Goal: Transaction & Acquisition: Purchase product/service

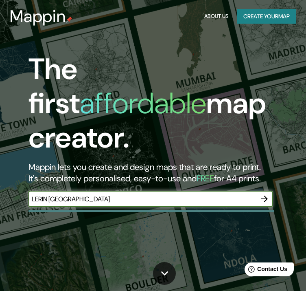
type input "LERIN [GEOGRAPHIC_DATA]"
click at [263, 194] on icon "button" at bounding box center [265, 199] width 10 height 10
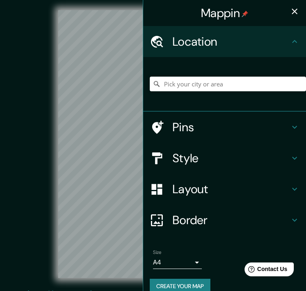
click at [290, 7] on icon "button" at bounding box center [295, 12] width 10 height 10
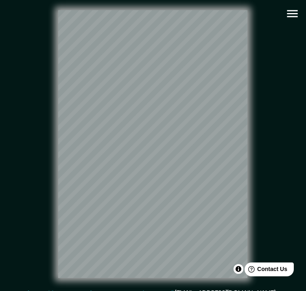
click at [292, 15] on icon "button" at bounding box center [292, 14] width 14 height 14
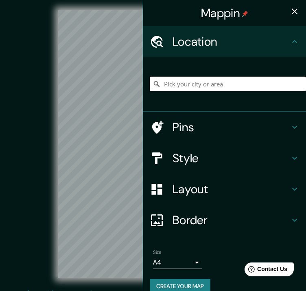
click at [206, 85] on input "Pick your city or area" at bounding box center [228, 84] width 156 height 15
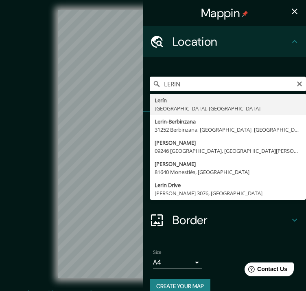
type input "[GEOGRAPHIC_DATA], [GEOGRAPHIC_DATA], [GEOGRAPHIC_DATA]"
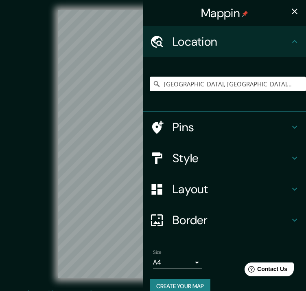
click at [288, 16] on button "button" at bounding box center [295, 11] width 16 height 16
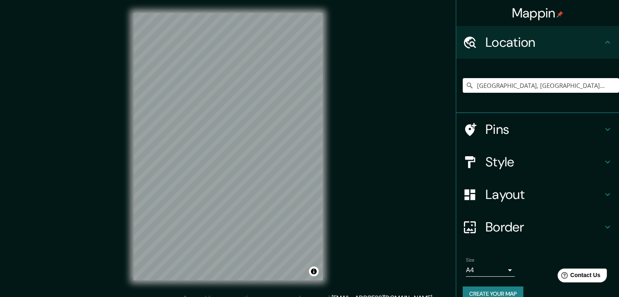
drag, startPoint x: 521, startPoint y: 156, endPoint x: 600, endPoint y: 159, distance: 78.7
click at [312, 156] on h4 "Style" at bounding box center [544, 162] width 117 height 16
click at [312, 159] on div "Style" at bounding box center [537, 162] width 163 height 33
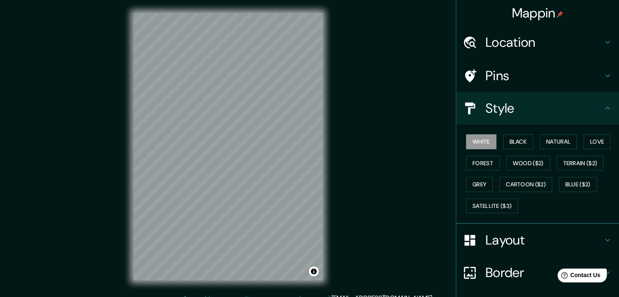
click at [312, 240] on icon at bounding box center [607, 240] width 5 height 3
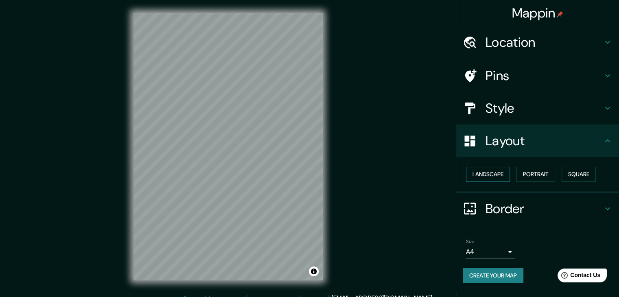
click at [312, 169] on button "Landscape" at bounding box center [488, 174] width 44 height 15
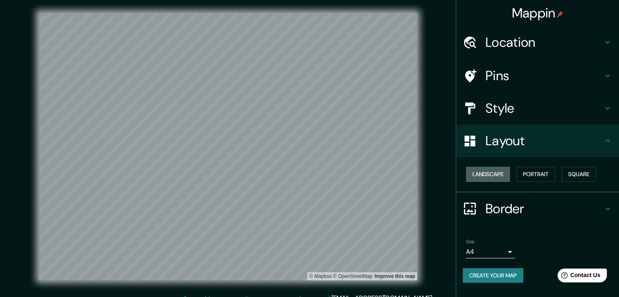
click at [312, 175] on button "Landscape" at bounding box center [488, 174] width 44 height 15
click at [312, 110] on icon at bounding box center [608, 108] width 10 height 10
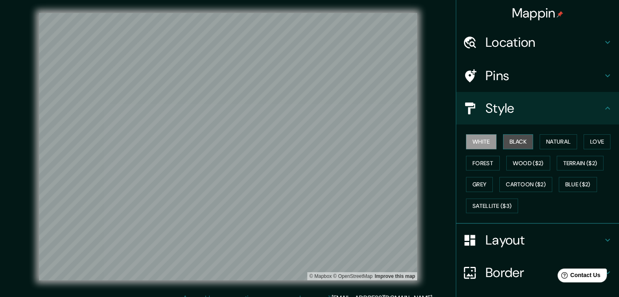
click at [312, 141] on button "Black" at bounding box center [518, 141] width 31 height 15
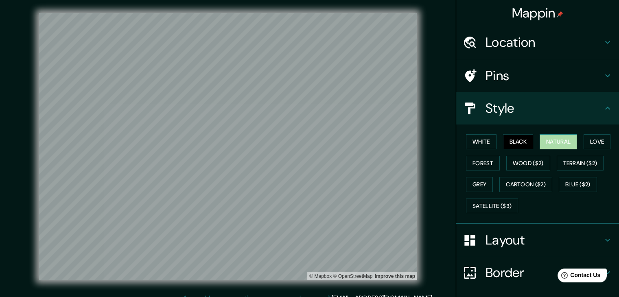
click at [312, 143] on button "Natural" at bounding box center [558, 141] width 37 height 15
click at [312, 142] on button "Love" at bounding box center [597, 141] width 27 height 15
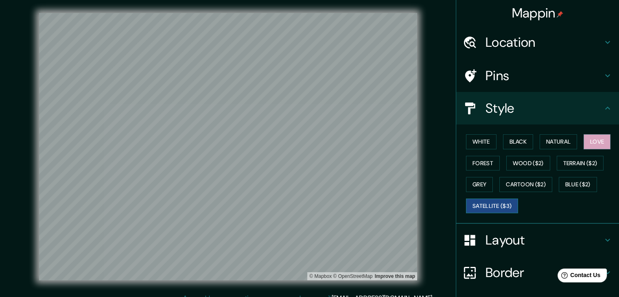
click at [312, 210] on button "Satellite ($3)" at bounding box center [492, 206] width 52 height 15
click at [312, 160] on button "Terrain ($2)" at bounding box center [580, 163] width 47 height 15
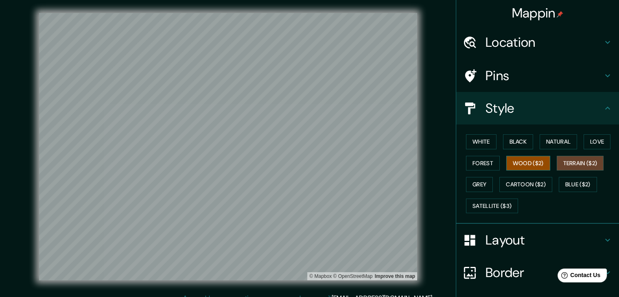
click at [312, 160] on button "Wood ($2)" at bounding box center [529, 163] width 44 height 15
click at [312, 168] on button "Terrain ($2)" at bounding box center [580, 163] width 47 height 15
click at [312, 154] on div "White Black Natural Love Forest Wood ($2) Terrain ($2) Grey Cartoon ($2) Blue (…" at bounding box center [541, 174] width 156 height 86
click at [312, 147] on button "Love" at bounding box center [597, 141] width 27 height 15
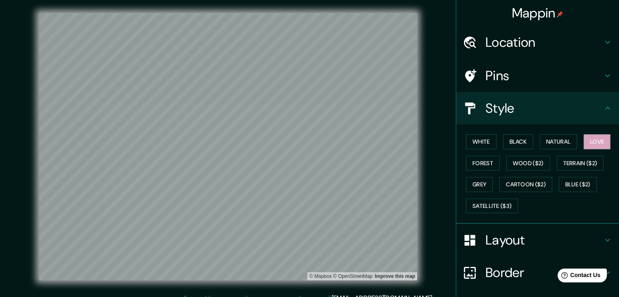
click at [312, 147] on div "White Black Natural Love Forest Wood ($2) Terrain ($2) Grey Cartoon ($2) Blue (…" at bounding box center [541, 174] width 156 height 86
click at [312, 145] on button "Natural" at bounding box center [558, 141] width 37 height 15
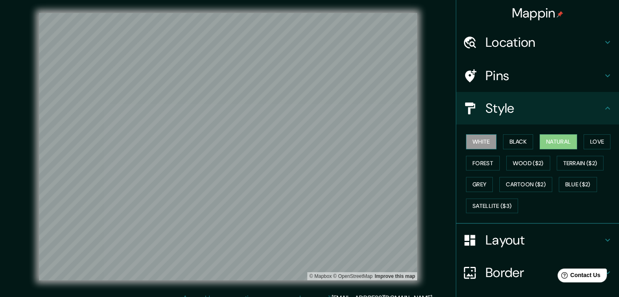
click at [312, 142] on button "White" at bounding box center [481, 141] width 31 height 15
click at [312, 141] on button "Black" at bounding box center [518, 141] width 31 height 15
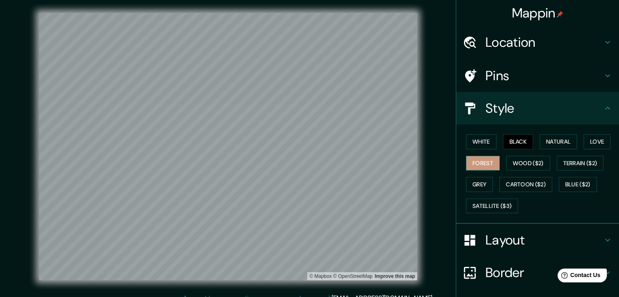
click at [312, 164] on button "Forest" at bounding box center [483, 163] width 34 height 15
click at [312, 180] on button "Grey" at bounding box center [479, 184] width 27 height 15
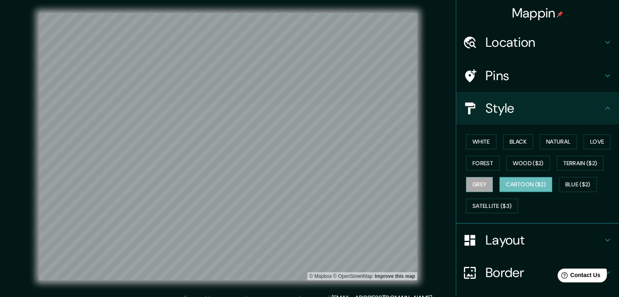
click at [312, 184] on button "Cartoon ($2)" at bounding box center [526, 184] width 53 height 15
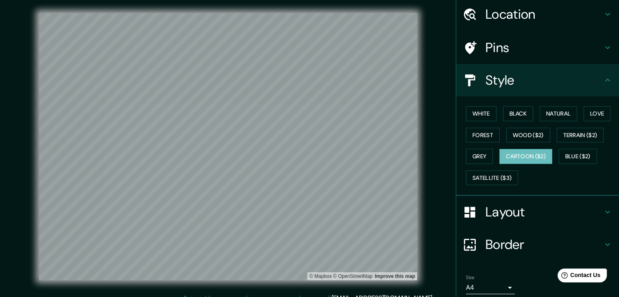
scroll to position [59, 0]
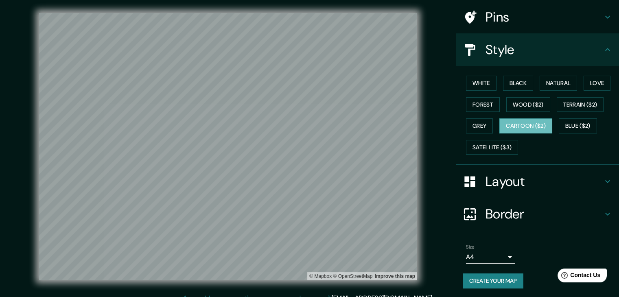
click at [312, 214] on icon at bounding box center [608, 214] width 10 height 10
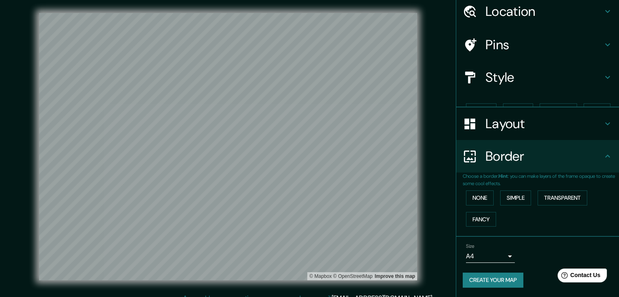
scroll to position [17, 0]
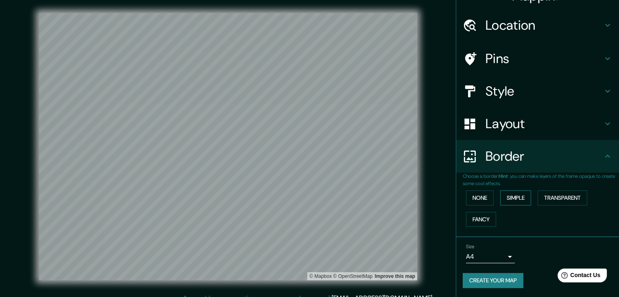
click at [312, 196] on button "Simple" at bounding box center [515, 198] width 31 height 15
click at [312, 196] on button "None" at bounding box center [480, 198] width 28 height 15
click at [312, 154] on icon at bounding box center [608, 156] width 10 height 10
click at [312, 124] on icon at bounding box center [607, 124] width 5 height 3
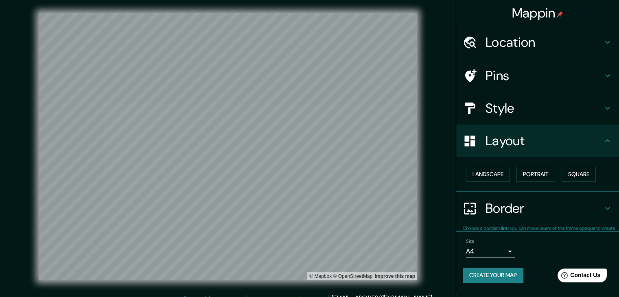
scroll to position [0, 0]
click at [312, 74] on icon at bounding box center [608, 76] width 10 height 10
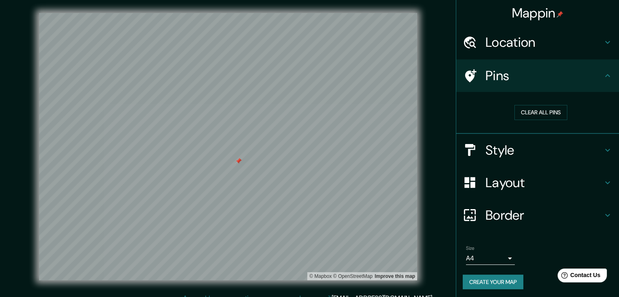
drag, startPoint x: 225, startPoint y: 160, endPoint x: 238, endPoint y: 160, distance: 12.6
click at [238, 160] on div at bounding box center [238, 161] width 7 height 7
click at [312, 106] on button "Clear all pins" at bounding box center [541, 112] width 53 height 15
click at [312, 80] on icon at bounding box center [608, 76] width 10 height 10
click at [312, 71] on icon at bounding box center [608, 76] width 10 height 10
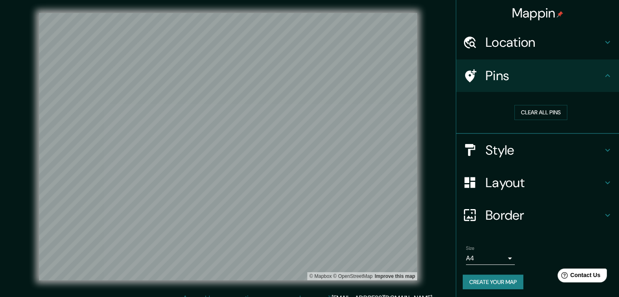
click at [312, 78] on icon at bounding box center [608, 76] width 10 height 10
click at [312, 150] on icon at bounding box center [607, 150] width 5 height 3
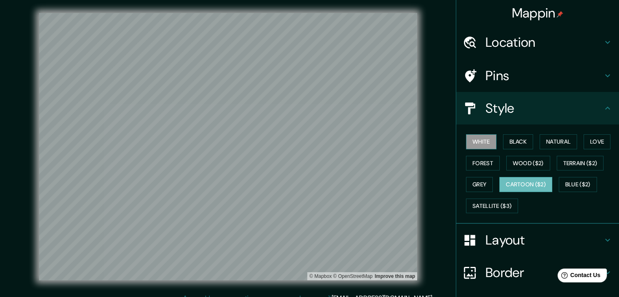
click at [312, 141] on button "White" at bounding box center [481, 141] width 31 height 15
click at [312, 140] on div "White Black Natural Love Forest Wood ($2) Terrain ($2) Grey Cartoon ($2) Blue (…" at bounding box center [541, 174] width 156 height 86
click at [312, 141] on button "Black" at bounding box center [518, 141] width 31 height 15
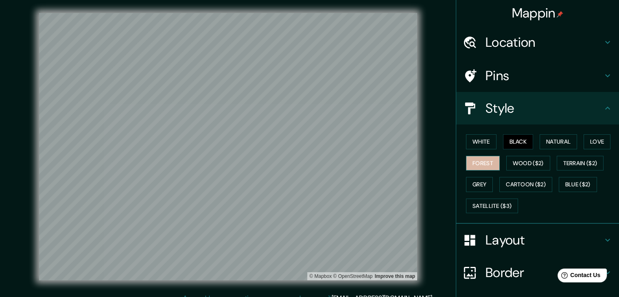
click at [312, 158] on button "Forest" at bounding box center [483, 163] width 34 height 15
click at [312, 181] on button "Grey" at bounding box center [479, 184] width 27 height 15
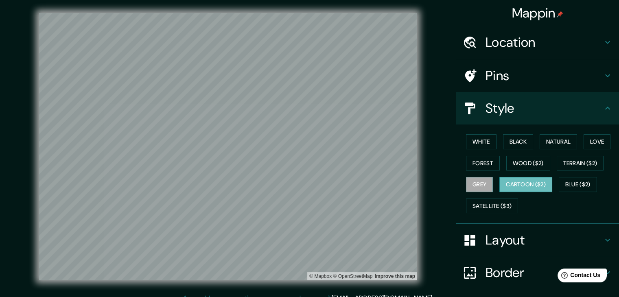
click at [312, 183] on button "Cartoon ($2)" at bounding box center [526, 184] width 53 height 15
click at [312, 181] on button "Blue ($2)" at bounding box center [578, 184] width 38 height 15
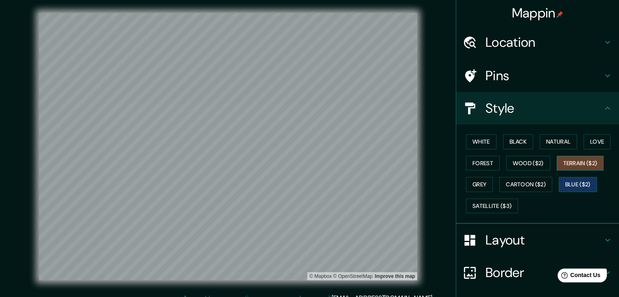
click at [312, 163] on button "Terrain ($2)" at bounding box center [580, 163] width 47 height 15
click at [312, 204] on button "Satellite ($3)" at bounding box center [492, 206] width 52 height 15
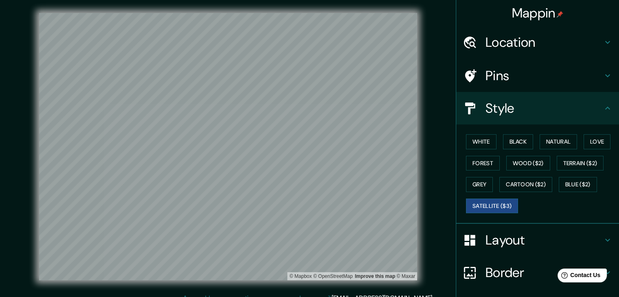
click at [312, 24] on div "Mappin" at bounding box center [537, 13] width 163 height 26
click at [312, 32] on div "Location" at bounding box center [537, 42] width 163 height 33
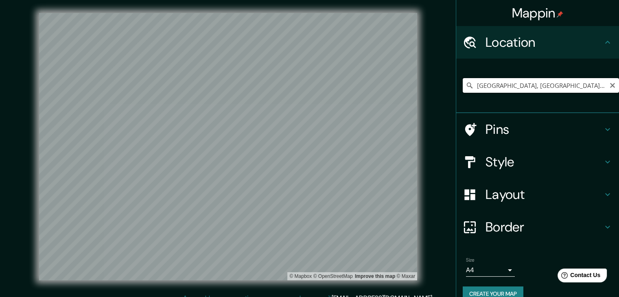
click at [312, 92] on input "[GEOGRAPHIC_DATA], [GEOGRAPHIC_DATA], [GEOGRAPHIC_DATA]" at bounding box center [541, 85] width 156 height 15
click at [312, 34] on div "Location" at bounding box center [537, 42] width 163 height 33
click at [312, 110] on div "[GEOGRAPHIC_DATA], [GEOGRAPHIC_DATA], [GEOGRAPHIC_DATA]" at bounding box center [537, 86] width 163 height 55
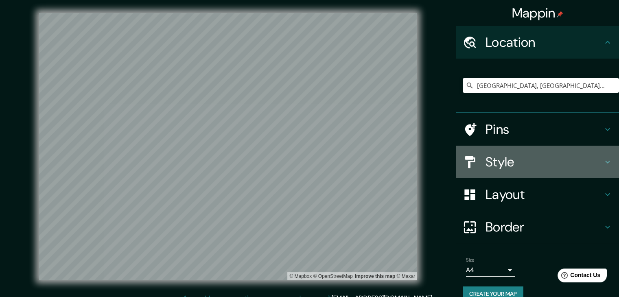
click at [312, 157] on h4 "Style" at bounding box center [544, 162] width 117 height 16
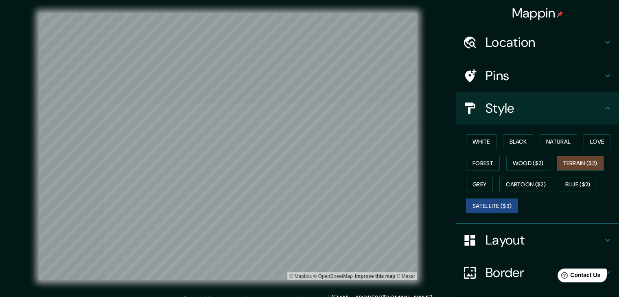
click at [312, 160] on button "Terrain ($2)" at bounding box center [580, 163] width 47 height 15
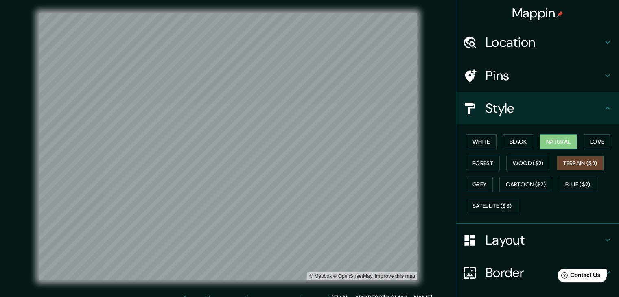
click at [312, 140] on button "Natural" at bounding box center [558, 141] width 37 height 15
click at [312, 180] on button "Cartoon ($2)" at bounding box center [526, 184] width 53 height 15
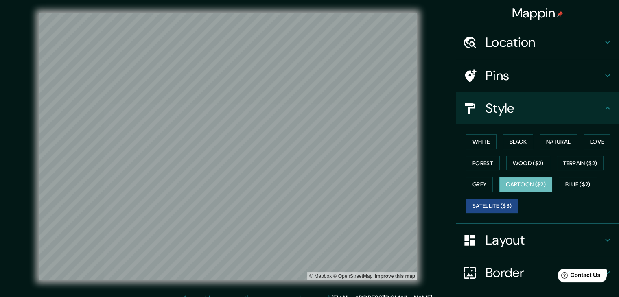
click at [312, 204] on button "Satellite ($3)" at bounding box center [492, 206] width 52 height 15
click at [312, 107] on icon at bounding box center [608, 108] width 10 height 10
click at [312, 103] on div "Style" at bounding box center [537, 108] width 163 height 33
click at [312, 239] on icon at bounding box center [607, 240] width 5 height 3
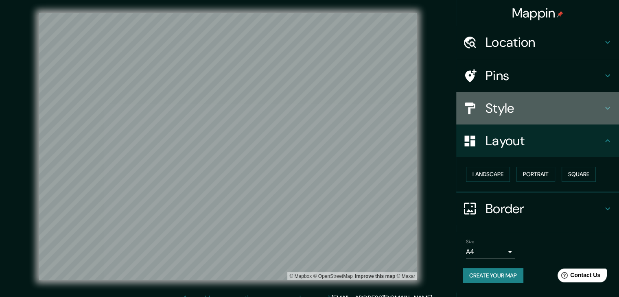
click at [312, 108] on h4 "Style" at bounding box center [544, 108] width 117 height 16
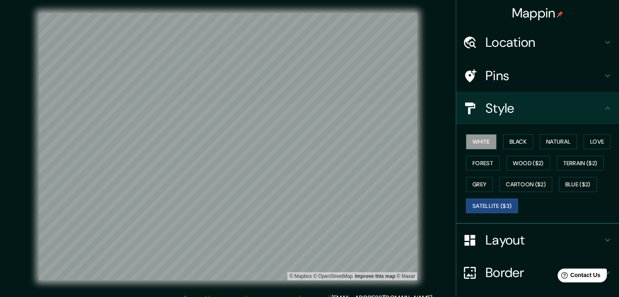
click at [312, 136] on button "White" at bounding box center [481, 141] width 31 height 15
click at [312, 114] on h4 "Style" at bounding box center [544, 108] width 117 height 16
click at [312, 162] on button "Wood ($2)" at bounding box center [529, 163] width 44 height 15
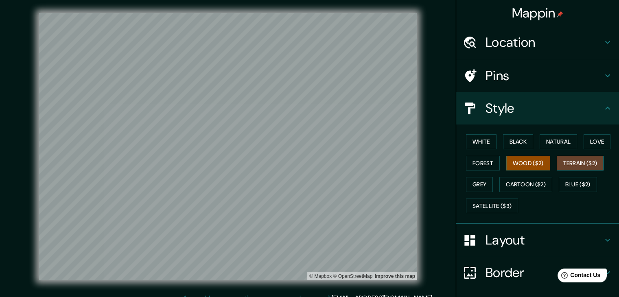
click at [312, 157] on button "Terrain ($2)" at bounding box center [580, 163] width 47 height 15
click at [312, 166] on button "Wood ($2)" at bounding box center [529, 163] width 44 height 15
click at [312, 166] on button "Forest" at bounding box center [483, 163] width 34 height 15
click at [312, 159] on button "Terrain ($2)" at bounding box center [580, 163] width 47 height 15
click at [312, 182] on div "White Black Natural Love Forest Wood ($2) Terrain ($2) Grey Cartoon ($2) Blue (…" at bounding box center [541, 174] width 156 height 86
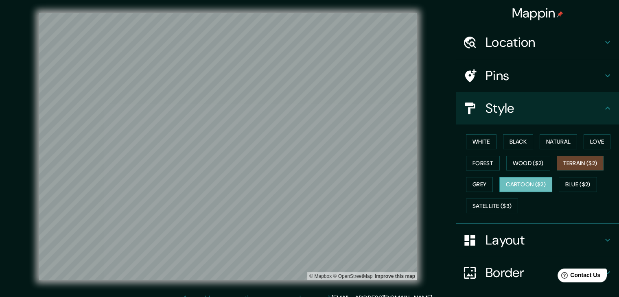
click at [312, 181] on button "Cartoon ($2)" at bounding box center [526, 184] width 53 height 15
